Goal: Use online tool/utility

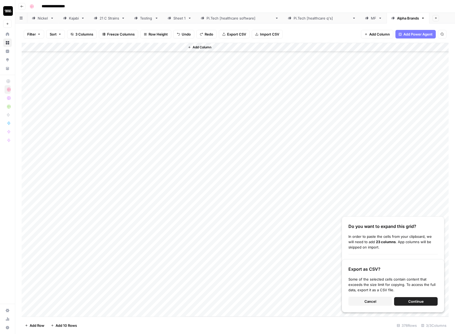
scroll to position [2919, 0]
click at [33, 46] on div "Add Column" at bounding box center [235, 180] width 427 height 274
click at [43, 325] on span "Delete 378 Rows" at bounding box center [39, 325] width 28 height 5
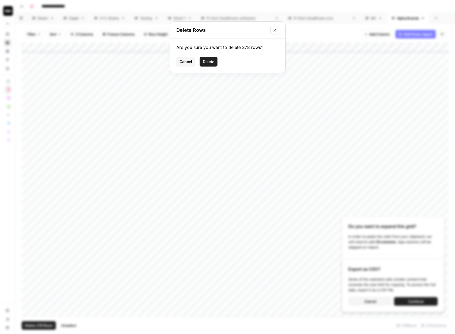
click at [212, 63] on span "Delete" at bounding box center [208, 61] width 11 height 5
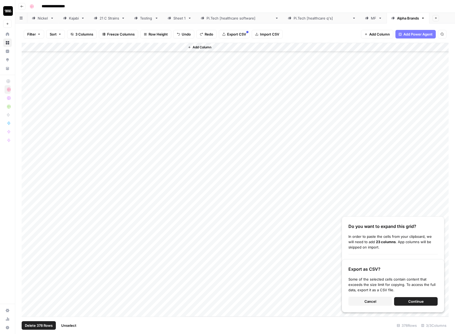
scroll to position [0, 0]
click at [58, 56] on div "Add Column" at bounding box center [235, 52] width 427 height 18
click at [56, 64] on div "Add Column" at bounding box center [235, 56] width 427 height 27
click at [53, 57] on div "Add Column" at bounding box center [235, 61] width 427 height 36
click at [52, 65] on div "Add Column" at bounding box center [235, 61] width 427 height 36
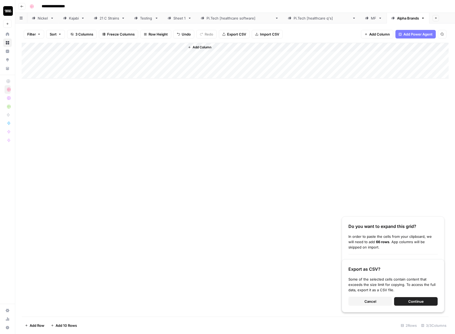
click at [409, 301] on span "Continue" at bounding box center [415, 301] width 15 height 5
click at [405, 301] on button "Continue" at bounding box center [416, 301] width 44 height 9
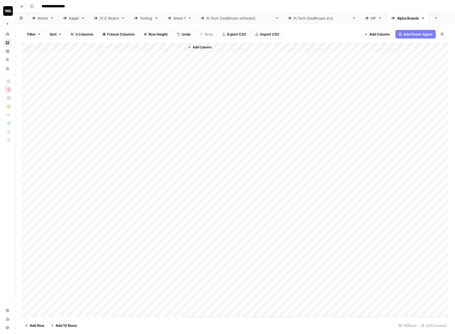
click at [131, 48] on div "Add Column" at bounding box center [235, 180] width 427 height 274
click at [137, 59] on span "All Rows" at bounding box center [151, 59] width 34 height 5
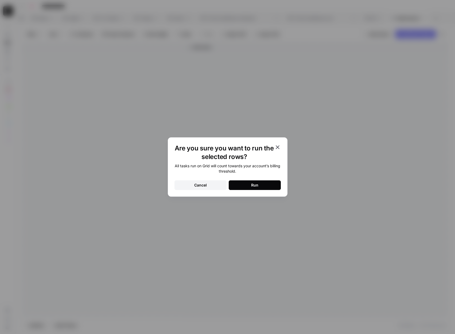
click at [262, 180] on button "Run" at bounding box center [255, 185] width 52 height 10
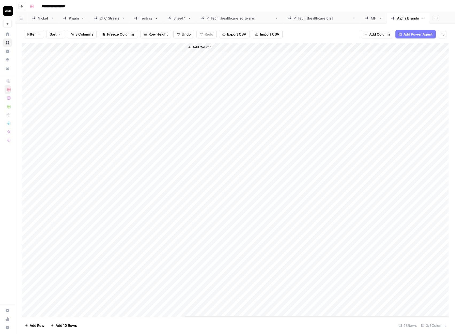
click at [157, 56] on div "Add Column" at bounding box center [235, 180] width 427 height 274
click at [159, 302] on div "Add Column" at bounding box center [235, 180] width 427 height 274
click at [55, 54] on div "Add Column" at bounding box center [235, 180] width 427 height 274
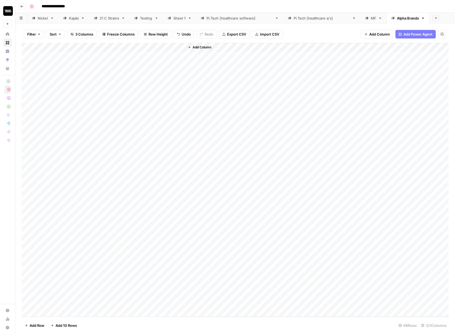
click at [31, 47] on div "Add Column" at bounding box center [235, 180] width 427 height 274
click at [28, 183] on div "Add Column" at bounding box center [235, 180] width 427 height 274
click at [27, 174] on div "Add Column" at bounding box center [235, 180] width 427 height 274
click at [27, 163] on div "Add Column" at bounding box center [235, 180] width 427 height 274
click at [26, 154] on div "Add Column" at bounding box center [235, 180] width 427 height 274
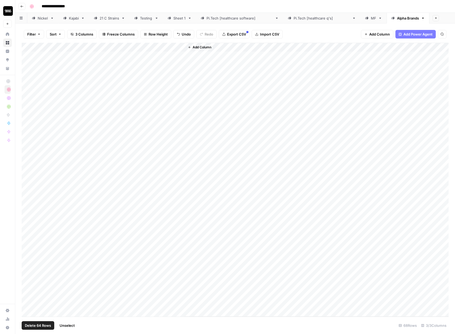
click at [26, 144] on div "Add Column" at bounding box center [235, 180] width 427 height 274
click at [26, 135] on div "Add Column" at bounding box center [235, 180] width 427 height 274
click at [26, 128] on div "Add Column" at bounding box center [235, 180] width 427 height 274
click at [26, 119] on div "Add Column" at bounding box center [235, 180] width 427 height 274
click at [26, 109] on div "Add Column" at bounding box center [235, 180] width 427 height 274
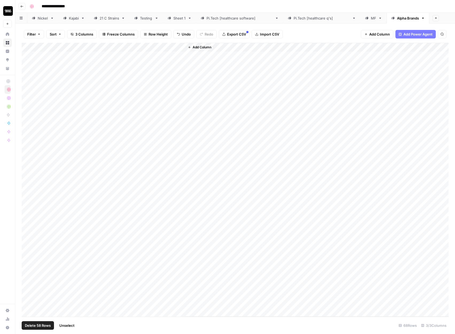
click at [26, 103] on div "Add Column" at bounding box center [235, 180] width 427 height 274
click at [27, 92] on div "Add Column" at bounding box center [235, 180] width 427 height 274
click at [27, 79] on div "Add Column" at bounding box center [235, 180] width 427 height 274
click at [27, 73] on div "Add Column" at bounding box center [235, 180] width 427 height 274
click at [27, 84] on div "Add Column" at bounding box center [235, 180] width 427 height 274
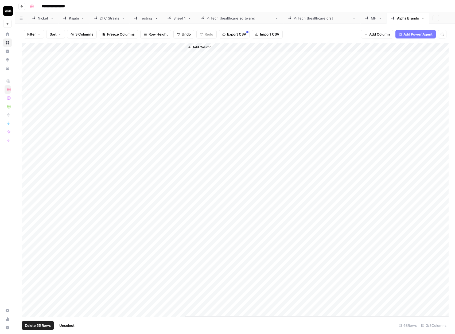
click at [27, 65] on div "Add Column" at bounding box center [235, 180] width 427 height 274
click at [27, 55] on div "Add Column" at bounding box center [235, 180] width 427 height 274
click at [36, 323] on span "Delete 53 Rows" at bounding box center [38, 325] width 26 height 5
click at [206, 62] on span "Delete" at bounding box center [208, 61] width 11 height 5
click at [132, 48] on div "Add Column" at bounding box center [235, 120] width 427 height 154
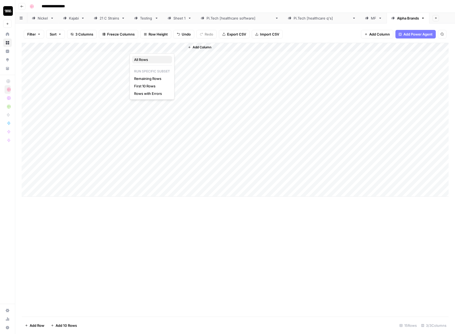
click at [142, 59] on span "All Rows" at bounding box center [151, 59] width 34 height 5
drag, startPoint x: 156, startPoint y: 55, endPoint x: 159, endPoint y: 155, distance: 100.5
click at [159, 156] on div "Add Column" at bounding box center [235, 120] width 427 height 154
click at [162, 183] on div "Add Column" at bounding box center [235, 120] width 427 height 154
click at [30, 48] on div "Add Column" at bounding box center [235, 120] width 427 height 154
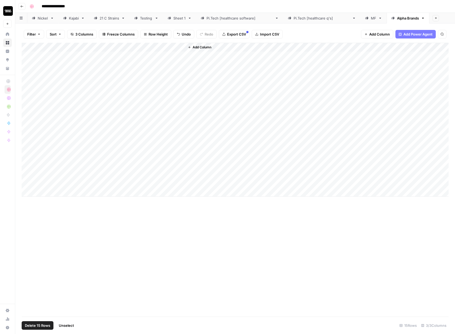
click at [40, 325] on span "Delete 15 Rows" at bounding box center [37, 325] width 25 height 5
click at [205, 61] on span "Delete" at bounding box center [208, 61] width 11 height 5
click at [56, 56] on div "Add Column" at bounding box center [235, 52] width 427 height 18
click at [53, 66] on div "Add Column" at bounding box center [235, 56] width 427 height 27
click at [57, 111] on div "Add Column" at bounding box center [235, 180] width 427 height 274
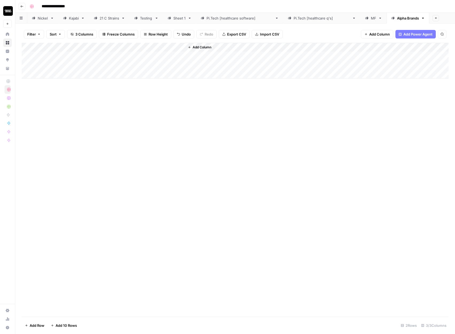
click at [56, 55] on div "Add Column" at bounding box center [235, 61] width 427 height 36
click at [56, 64] on div "Add Column" at bounding box center [235, 61] width 427 height 36
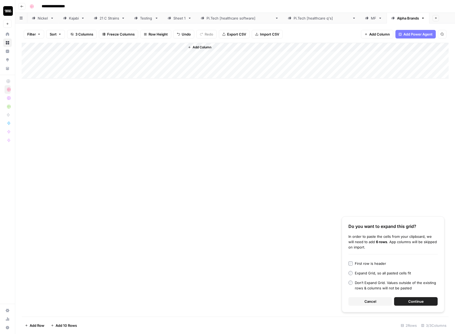
click at [417, 301] on span "Continue" at bounding box center [415, 301] width 15 height 5
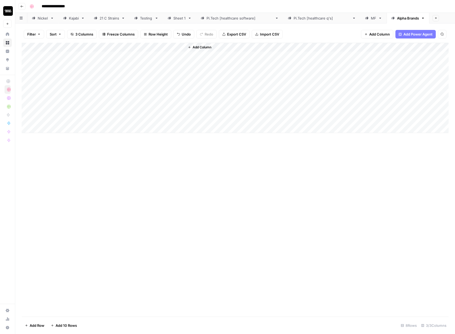
click at [132, 48] on div "Add Column" at bounding box center [235, 88] width 427 height 90
click at [181, 174] on div "Add Column" at bounding box center [235, 180] width 427 height 274
click at [131, 48] on div "Add Column" at bounding box center [235, 88] width 427 height 90
click at [144, 60] on span "All Rows" at bounding box center [151, 59] width 34 height 5
click at [157, 59] on div "Add Column" at bounding box center [235, 88] width 427 height 90
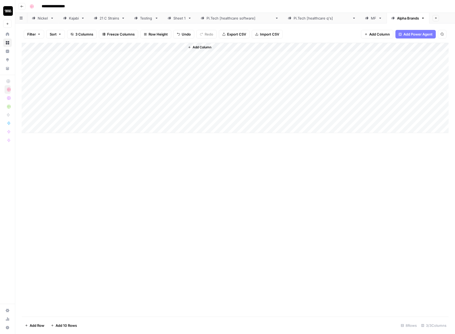
click at [157, 120] on div "Add Column" at bounding box center [235, 88] width 427 height 90
click at [71, 56] on div "Add Column" at bounding box center [235, 88] width 427 height 90
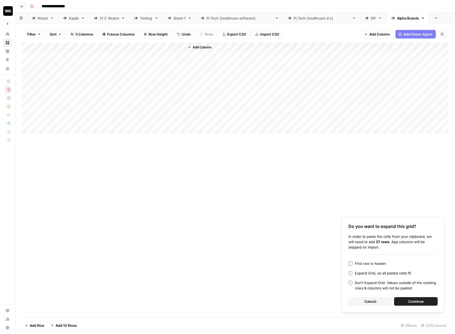
click at [408, 301] on span "Continue" at bounding box center [415, 301] width 15 height 5
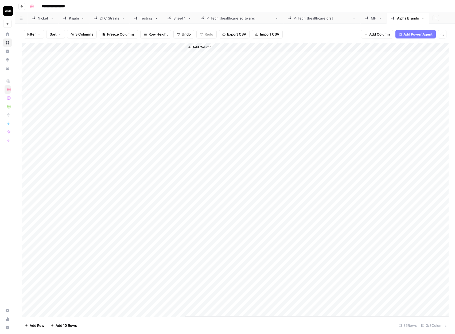
click at [131, 48] on div "Add Column" at bounding box center [235, 180] width 427 height 274
click at [148, 60] on span "All Rows" at bounding box center [151, 59] width 34 height 5
